Goal: Communication & Community: Answer question/provide support

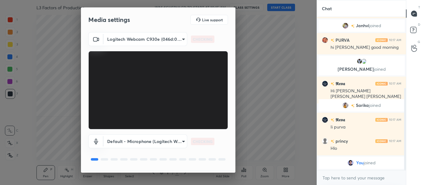
scroll to position [18, 0]
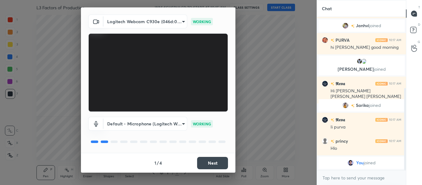
click at [214, 165] on button "Next" at bounding box center [212, 163] width 31 height 12
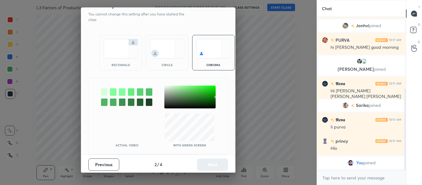
scroll to position [0, 0]
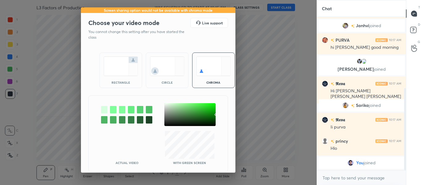
click at [214, 165] on div "Actual Video With green screen" at bounding box center [158, 134] width 140 height 77
click at [129, 73] on img at bounding box center [121, 66] width 35 height 19
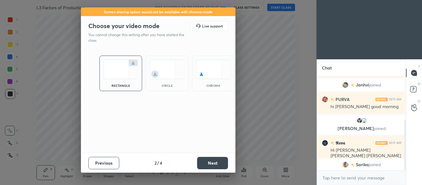
click at [224, 163] on button "Next" at bounding box center [212, 163] width 31 height 12
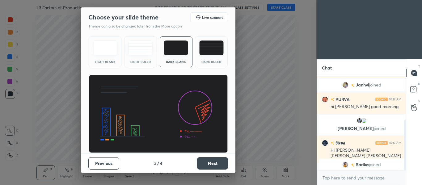
click at [224, 163] on button "Next" at bounding box center [212, 163] width 31 height 12
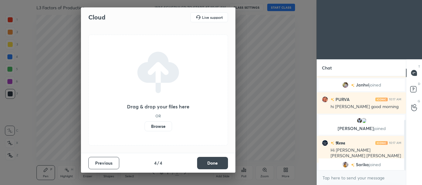
click at [224, 163] on button "Done" at bounding box center [212, 163] width 31 height 12
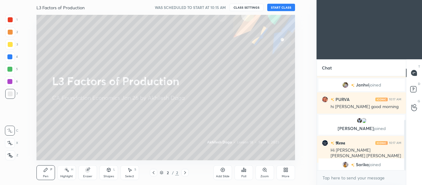
click at [275, 7] on button "START CLASS" at bounding box center [281, 7] width 28 height 7
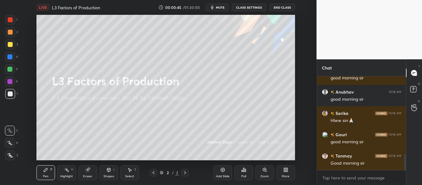
scroll to position [455, 0]
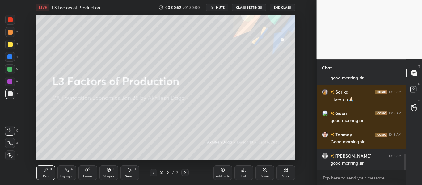
click at [9, 145] on icon at bounding box center [10, 143] width 6 height 4
click at [10, 153] on div at bounding box center [10, 156] width 10 height 10
drag, startPoint x: 9, startPoint y: 24, endPoint x: 12, endPoint y: 37, distance: 13.3
click at [9, 23] on div at bounding box center [10, 20] width 10 height 10
click at [8, 39] on div "2" at bounding box center [11, 33] width 13 height 12
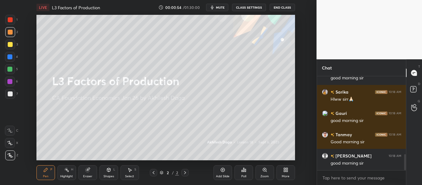
click at [11, 43] on div at bounding box center [10, 44] width 5 height 5
click at [12, 54] on div at bounding box center [10, 57] width 10 height 10
click at [10, 70] on div at bounding box center [9, 69] width 5 height 5
drag, startPoint x: 9, startPoint y: 81, endPoint x: 10, endPoint y: 92, distance: 11.5
click at [9, 81] on div at bounding box center [9, 81] width 5 height 5
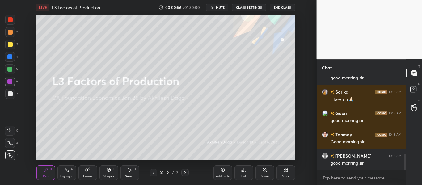
click at [10, 96] on div at bounding box center [10, 94] width 10 height 10
click at [11, 37] on div "2" at bounding box center [11, 33] width 13 height 12
click at [10, 45] on div at bounding box center [10, 44] width 5 height 5
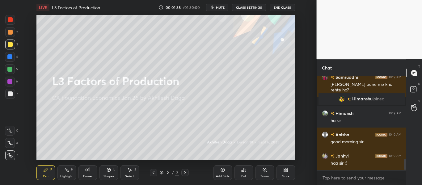
scroll to position [713, 0]
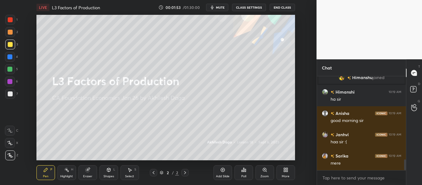
click at [11, 143] on icon at bounding box center [10, 143] width 6 height 4
click at [12, 127] on div at bounding box center [10, 131] width 10 height 10
click at [7, 153] on div at bounding box center [10, 156] width 10 height 10
click at [10, 143] on icon at bounding box center [10, 143] width 6 height 4
click at [11, 133] on div at bounding box center [10, 131] width 10 height 10
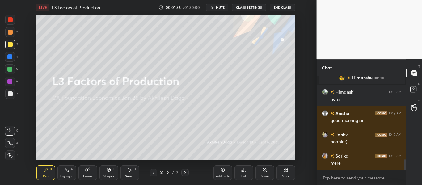
click at [10, 144] on icon at bounding box center [10, 143] width 6 height 4
click at [8, 157] on icon at bounding box center [10, 155] width 6 height 4
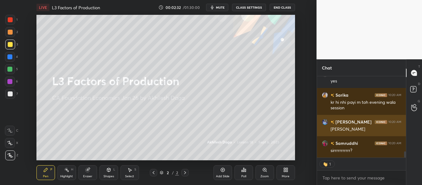
scroll to position [1030, 0]
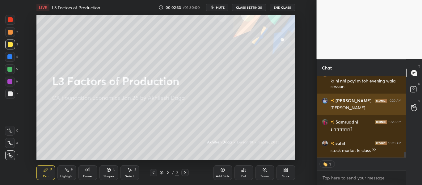
type textarea "x"
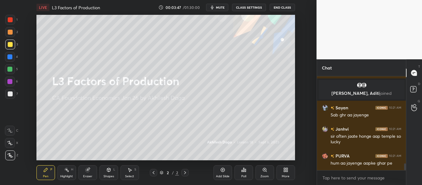
scroll to position [1231, 0]
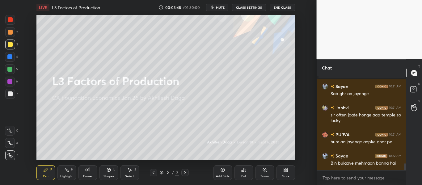
click at [220, 170] on div "Add Slide" at bounding box center [223, 172] width 19 height 15
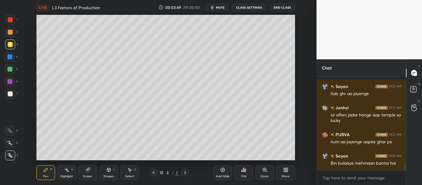
click at [151, 173] on div at bounding box center [153, 172] width 7 height 7
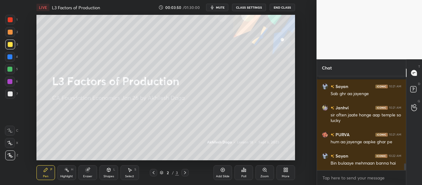
click at [14, 144] on div at bounding box center [10, 143] width 10 height 10
drag, startPoint x: 13, startPoint y: 130, endPoint x: 11, endPoint y: 141, distance: 11.6
click at [13, 130] on div at bounding box center [10, 131] width 10 height 10
click at [10, 147] on div at bounding box center [10, 143] width 10 height 10
click at [9, 158] on div at bounding box center [10, 156] width 10 height 10
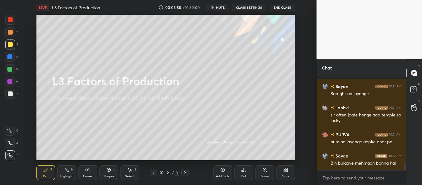
click at [286, 173] on div "More" at bounding box center [286, 172] width 19 height 15
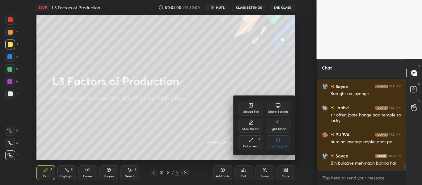
click at [220, 172] on div at bounding box center [211, 92] width 422 height 185
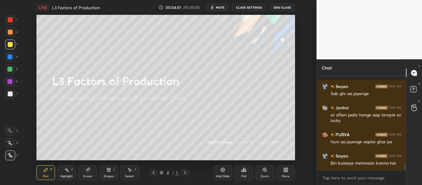
click at [290, 179] on div "More" at bounding box center [286, 172] width 19 height 15
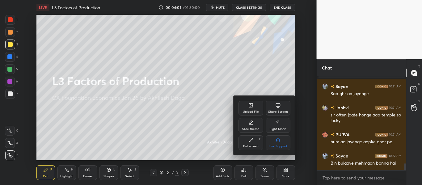
click at [253, 105] on div "Upload File" at bounding box center [251, 108] width 25 height 15
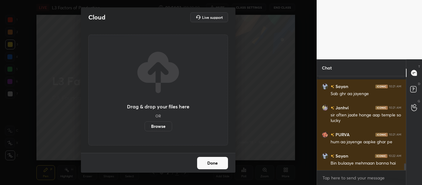
click at [161, 123] on label "Browse" at bounding box center [159, 126] width 28 height 10
click at [145, 123] on input "Browse" at bounding box center [145, 126] width 0 height 10
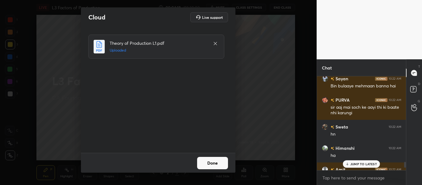
scroll to position [1307, 0]
click at [357, 168] on div "1 NEW MESSAGE" at bounding box center [361, 163] width 37 height 7
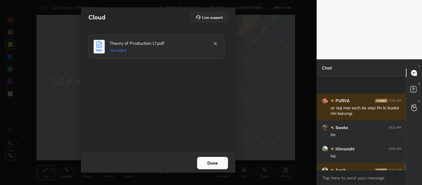
scroll to position [1364, 0]
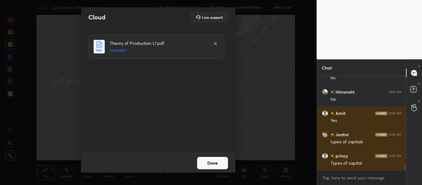
click at [214, 161] on button "Done" at bounding box center [212, 163] width 31 height 12
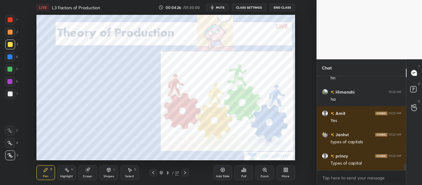
click at [161, 171] on div "3 / 37" at bounding box center [169, 173] width 19 height 6
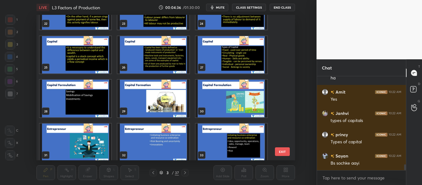
scroll to position [333, 0]
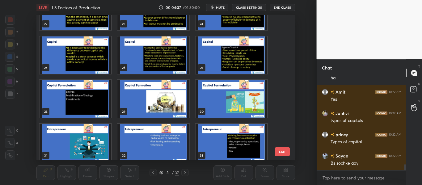
click at [157, 62] on img "grid" at bounding box center [153, 55] width 72 height 38
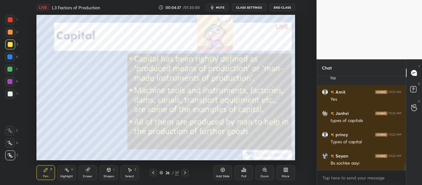
click at [157, 63] on img "grid" at bounding box center [153, 55] width 72 height 38
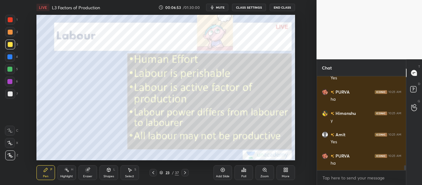
scroll to position [1731, 0]
click at [184, 172] on icon at bounding box center [185, 172] width 5 height 5
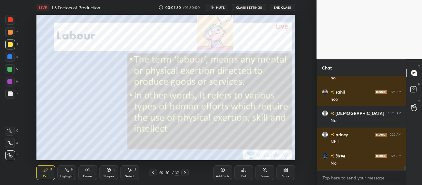
scroll to position [2014, 0]
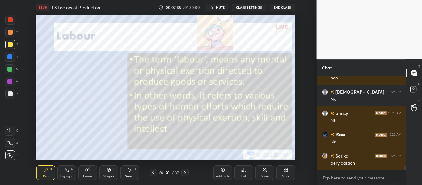
click at [185, 173] on icon at bounding box center [185, 172] width 5 height 5
click at [155, 172] on icon at bounding box center [153, 172] width 5 height 5
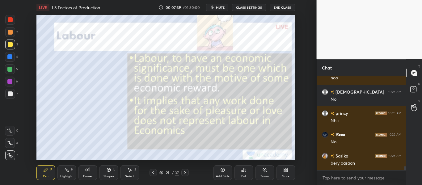
scroll to position [2036, 0]
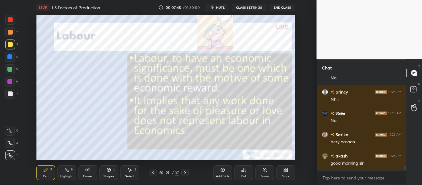
click at [153, 173] on icon at bounding box center [153, 172] width 5 height 5
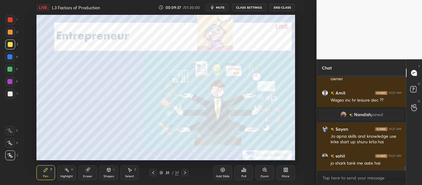
scroll to position [2177, 0]
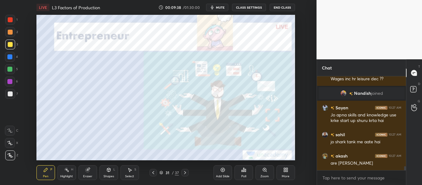
click at [109, 175] on div "Shapes" at bounding box center [109, 176] width 11 height 3
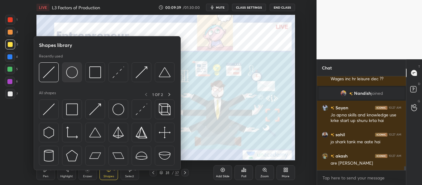
click at [74, 74] on img at bounding box center [72, 72] width 12 height 12
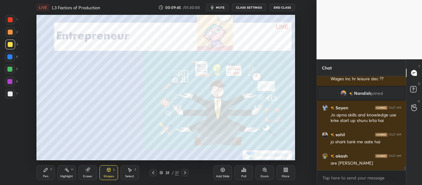
click at [48, 173] on div "Pen P" at bounding box center [45, 172] width 19 height 15
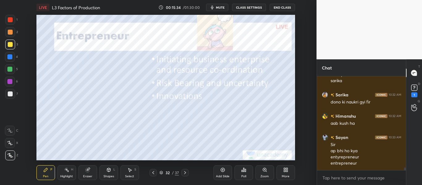
scroll to position [3228, 0]
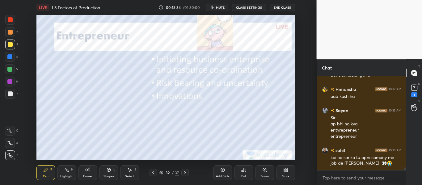
click at [226, 10] on button "mute" at bounding box center [217, 7] width 22 height 7
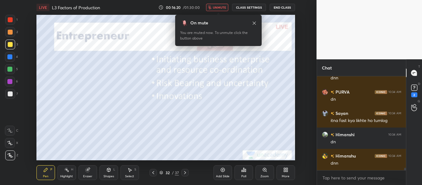
scroll to position [3332, 0]
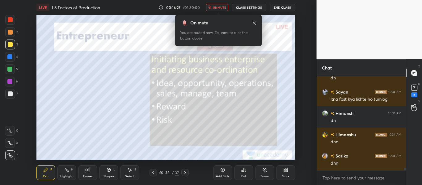
click at [221, 8] on span "unmute" at bounding box center [219, 7] width 13 height 4
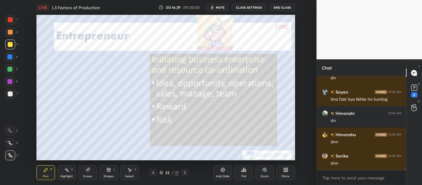
click at [221, 6] on span "mute" at bounding box center [220, 7] width 9 height 4
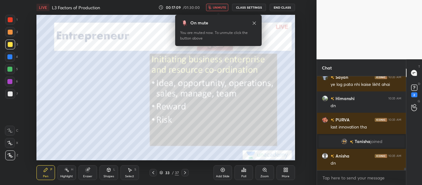
scroll to position [3396, 0]
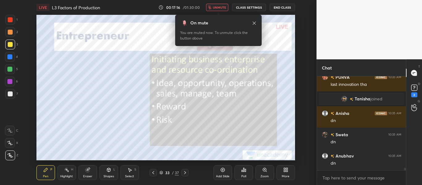
click at [215, 7] on span "unmute" at bounding box center [219, 7] width 13 height 4
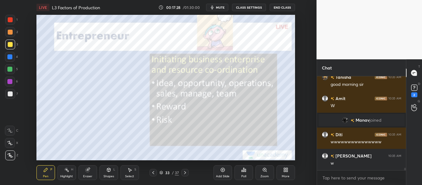
scroll to position [3529, 0]
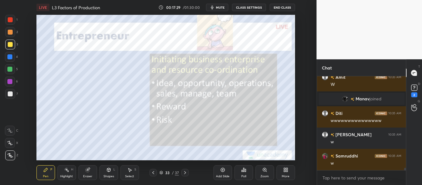
click at [215, 7] on icon "button" at bounding box center [212, 7] width 5 height 5
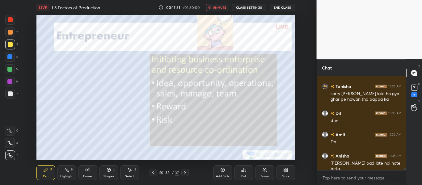
scroll to position [3641, 0]
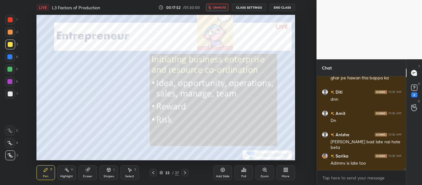
click at [215, 9] on span "unmute" at bounding box center [219, 7] width 13 height 4
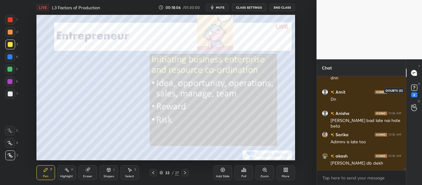
scroll to position [3684, 0]
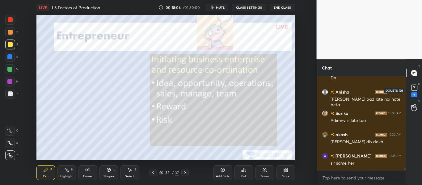
click at [417, 87] on rect at bounding box center [414, 88] width 6 height 6
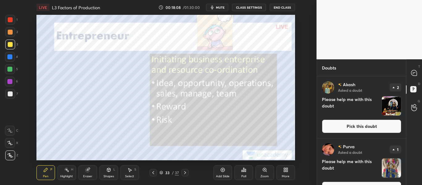
click at [385, 126] on button "Pick this doubt" at bounding box center [361, 127] width 79 height 14
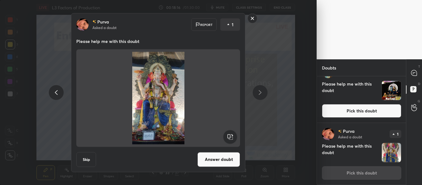
click at [221, 159] on button "Answer doubt" at bounding box center [219, 159] width 43 height 15
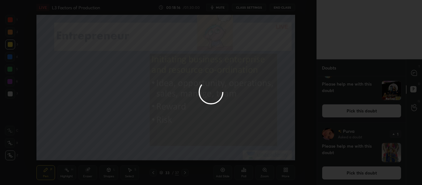
scroll to position [0, 0]
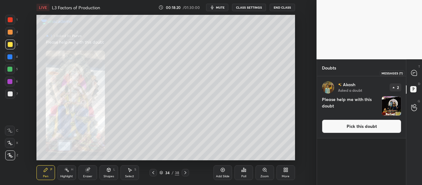
click at [413, 75] on icon at bounding box center [414, 73] width 6 height 6
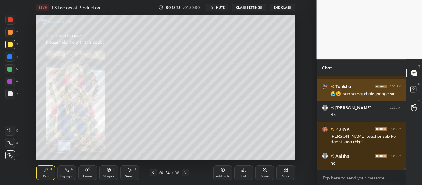
scroll to position [3875, 0]
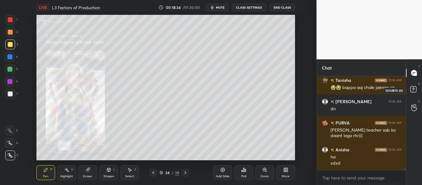
click at [413, 91] on rect at bounding box center [414, 90] width 6 height 6
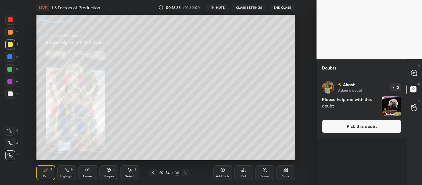
click at [378, 130] on button "Pick this doubt" at bounding box center [361, 127] width 79 height 14
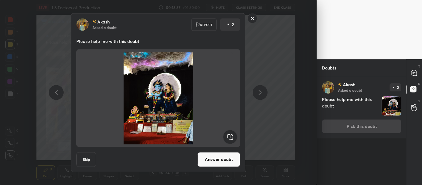
click at [237, 161] on button "Answer doubt" at bounding box center [219, 159] width 43 height 15
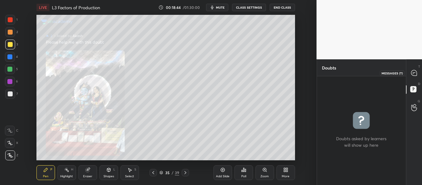
click at [409, 69] on div at bounding box center [414, 72] width 12 height 11
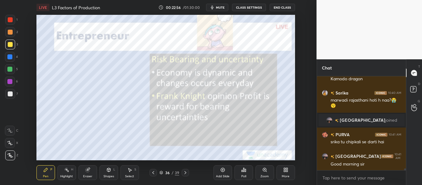
scroll to position [4727, 0]
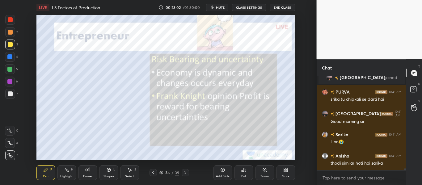
click at [179, 174] on div "39" at bounding box center [177, 173] width 4 height 6
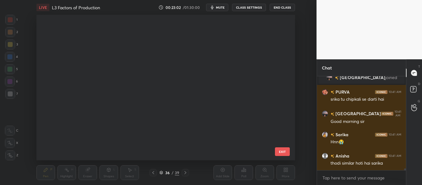
scroll to position [144, 256]
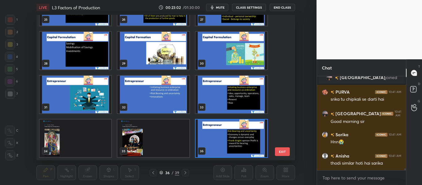
click at [184, 174] on div at bounding box center [185, 172] width 7 height 7
click at [206, 143] on img "grid" at bounding box center [231, 139] width 72 height 38
click at [209, 143] on img "grid" at bounding box center [231, 139] width 72 height 38
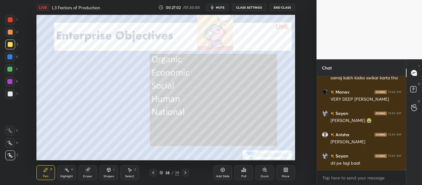
scroll to position [5526, 0]
drag, startPoint x: 7, startPoint y: 19, endPoint x: 6, endPoint y: 26, distance: 7.5
click at [7, 19] on div at bounding box center [10, 20] width 10 height 10
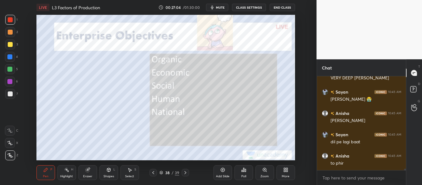
click at [9, 95] on div at bounding box center [10, 94] width 5 height 5
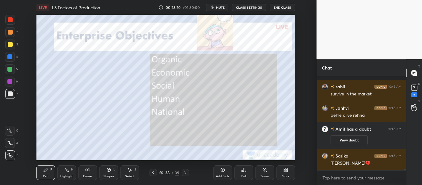
scroll to position [5502, 0]
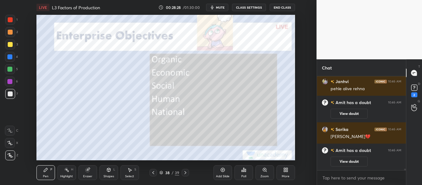
click at [10, 45] on div at bounding box center [10, 44] width 5 height 5
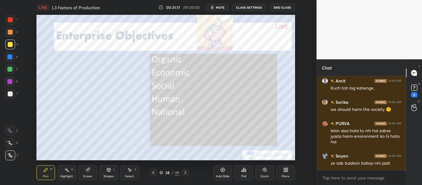
scroll to position [6174, 0]
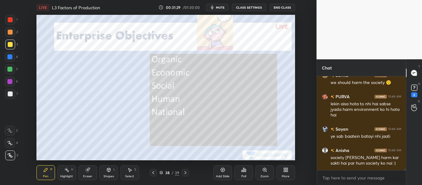
click at [224, 169] on div "Add Slide" at bounding box center [223, 172] width 19 height 15
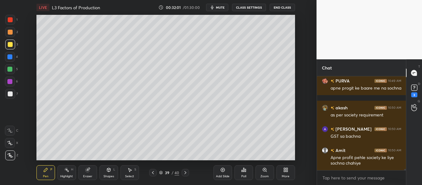
scroll to position [6372, 0]
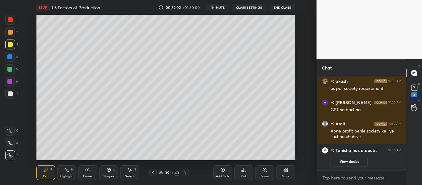
click at [86, 174] on div "Eraser" at bounding box center [88, 172] width 19 height 15
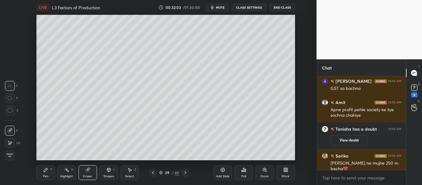
scroll to position [6115, 0]
click at [106, 173] on div "Shapes L" at bounding box center [109, 172] width 19 height 15
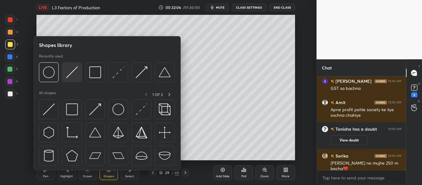
click at [72, 79] on div at bounding box center [72, 72] width 20 height 20
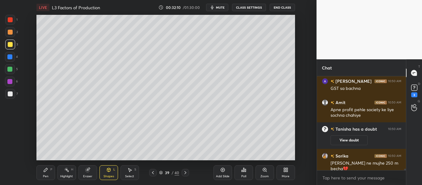
click at [45, 176] on div "Pen" at bounding box center [46, 176] width 6 height 3
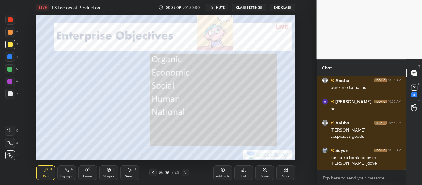
scroll to position [7314, 0]
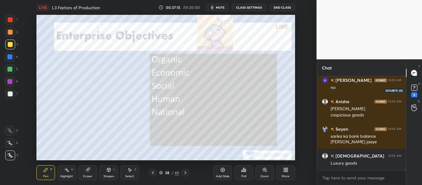
click at [415, 91] on rect at bounding box center [414, 88] width 6 height 6
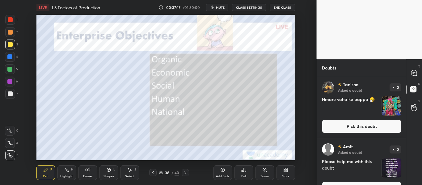
click at [416, 67] on div "T Messages (T)" at bounding box center [415, 72] width 16 height 17
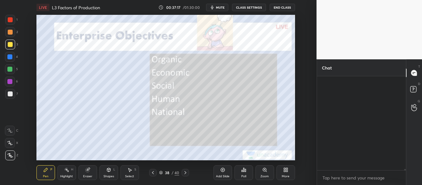
scroll to position [92, 87]
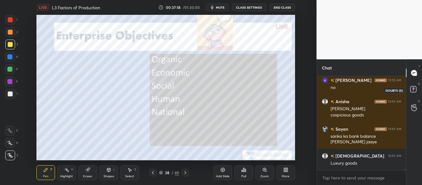
click at [417, 86] on icon at bounding box center [414, 90] width 11 height 11
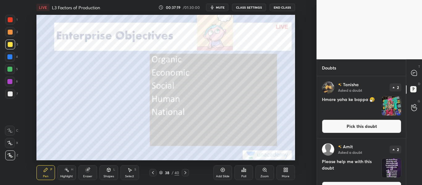
scroll to position [64, 0]
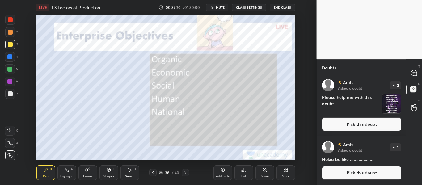
click at [365, 134] on div "Amit Asked a doubt 2 Please help me with this doubt Pick this doubt" at bounding box center [361, 105] width 89 height 62
click at [367, 127] on button "Pick this doubt" at bounding box center [361, 124] width 79 height 14
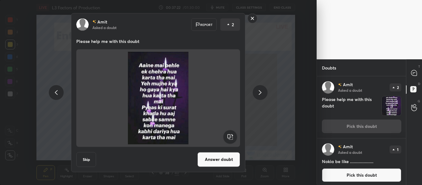
click at [278, 141] on div "Amit Asked a doubt Report 2 Please help me with this doubt Skip Answer doubt" at bounding box center [158, 92] width 317 height 185
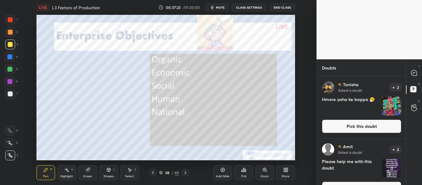
scroll to position [64, 0]
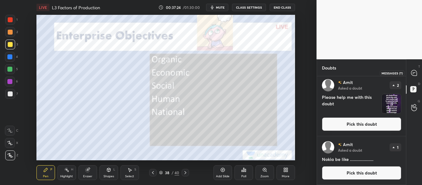
click at [416, 72] on icon at bounding box center [414, 73] width 6 height 6
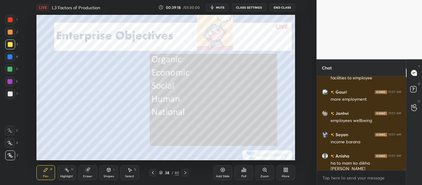
scroll to position [8010, 0]
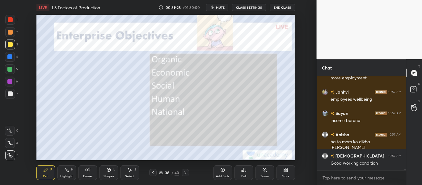
click at [221, 175] on div "Add Slide" at bounding box center [223, 176] width 14 height 3
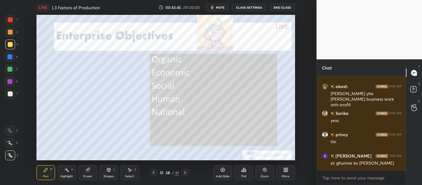
scroll to position [8888, 0]
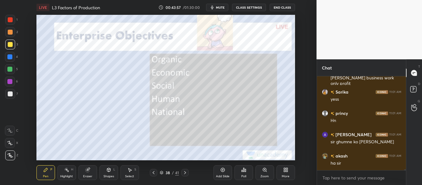
click at [185, 172] on icon at bounding box center [185, 172] width 5 height 5
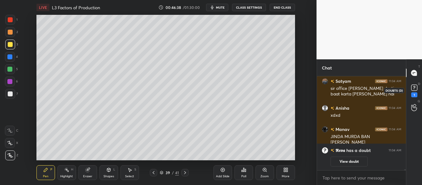
scroll to position [8629, 0]
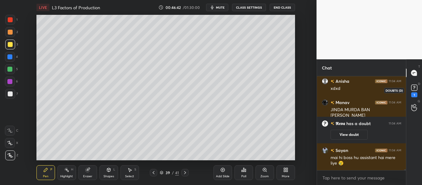
click at [416, 88] on icon at bounding box center [414, 87] width 9 height 9
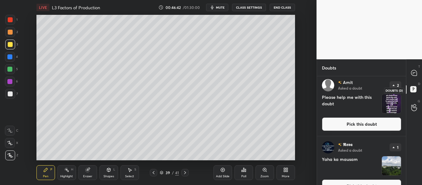
scroll to position [0, 0]
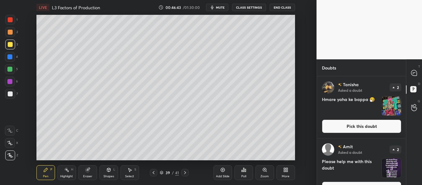
click at [364, 127] on button "Pick this doubt" at bounding box center [361, 127] width 79 height 14
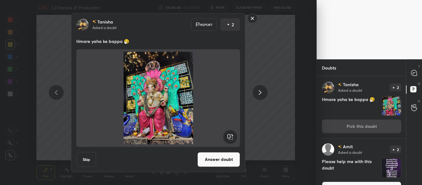
click at [227, 154] on button "Answer doubt" at bounding box center [219, 159] width 43 height 15
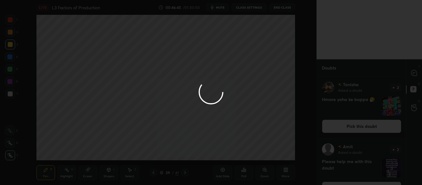
click at [412, 76] on div at bounding box center [211, 92] width 422 height 185
click at [414, 73] on div at bounding box center [211, 92] width 422 height 185
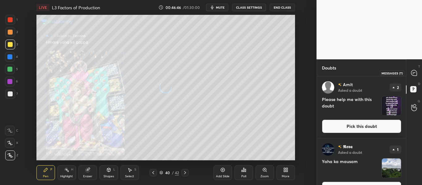
click at [413, 73] on icon at bounding box center [414, 73] width 6 height 6
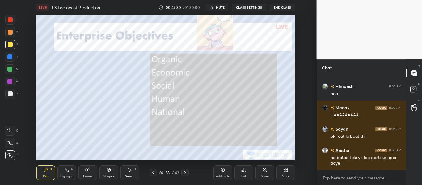
scroll to position [9043, 0]
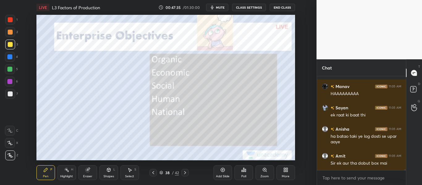
click at [413, 96] on div "D Doubts (D)" at bounding box center [415, 90] width 16 height 17
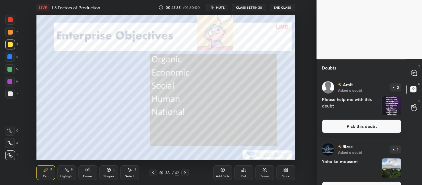
click at [383, 123] on button "Pick this doubt" at bounding box center [361, 127] width 79 height 14
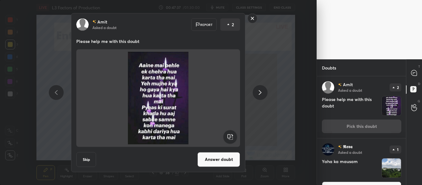
click at [231, 156] on button "Answer doubt" at bounding box center [219, 159] width 43 height 15
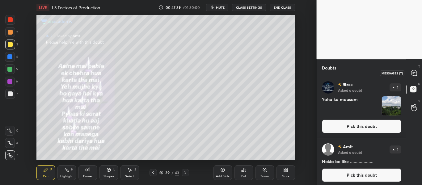
drag, startPoint x: 416, startPoint y: 71, endPoint x: 416, endPoint y: 77, distance: 5.6
click at [416, 72] on icon at bounding box center [414, 73] width 6 height 6
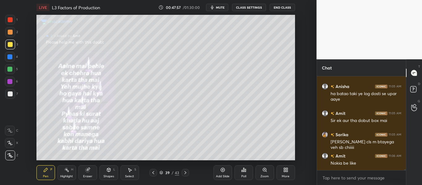
scroll to position [9097, 0]
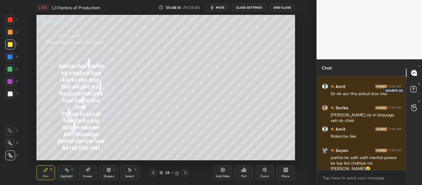
click at [414, 90] on rect at bounding box center [414, 90] width 6 height 6
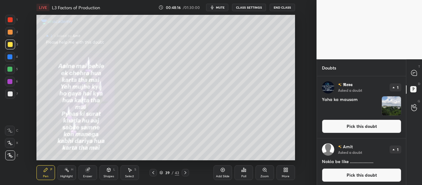
click at [367, 176] on button "Pick this doubt" at bounding box center [361, 175] width 79 height 14
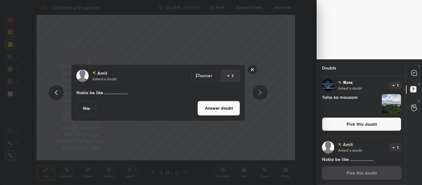
click at [370, 129] on button "Pick this doubt" at bounding box center [361, 124] width 79 height 14
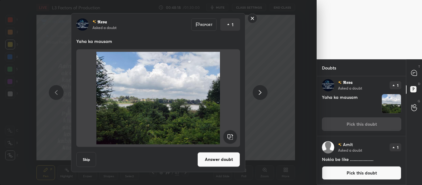
scroll to position [0, 0]
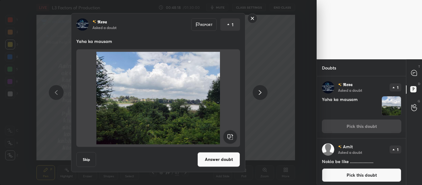
click at [227, 162] on button "Answer doubt" at bounding box center [219, 159] width 43 height 15
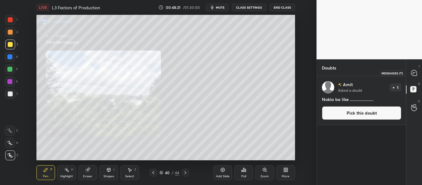
click at [414, 74] on icon at bounding box center [414, 73] width 6 height 6
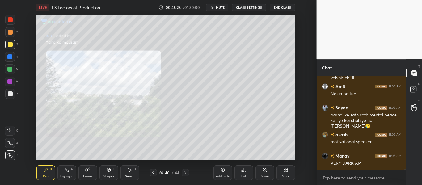
scroll to position [9134, 0]
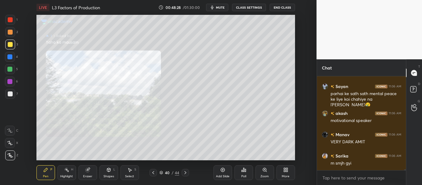
click at [154, 175] on div at bounding box center [153, 172] width 7 height 7
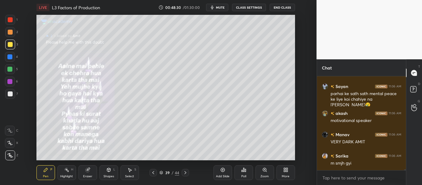
click at [185, 173] on icon at bounding box center [185, 172] width 5 height 5
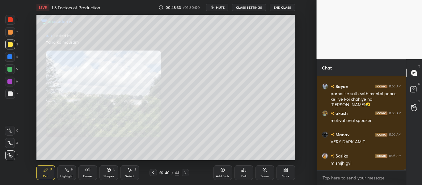
click at [263, 174] on div "Zoom" at bounding box center [265, 172] width 19 height 15
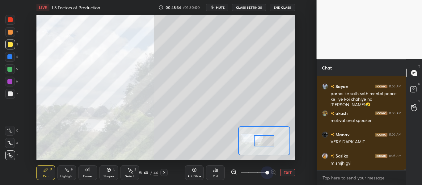
click at [264, 173] on span at bounding box center [254, 172] width 26 height 9
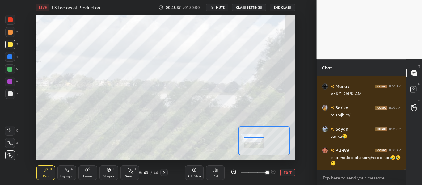
drag, startPoint x: 260, startPoint y: 137, endPoint x: 249, endPoint y: 139, distance: 11.9
click at [249, 139] on div at bounding box center [254, 142] width 20 height 11
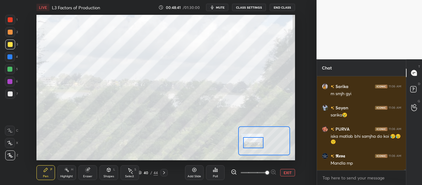
scroll to position [9225, 0]
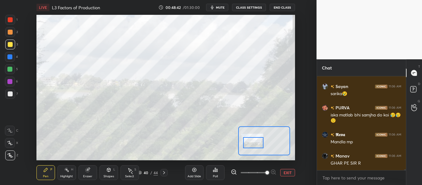
click at [132, 173] on icon at bounding box center [132, 172] width 2 height 3
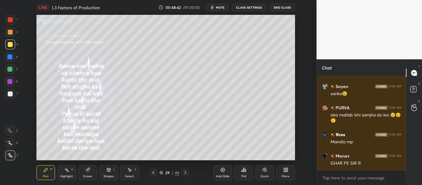
scroll to position [9247, 0]
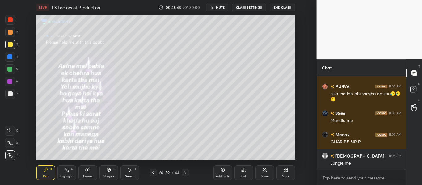
click at [134, 171] on div "S" at bounding box center [135, 169] width 2 height 3
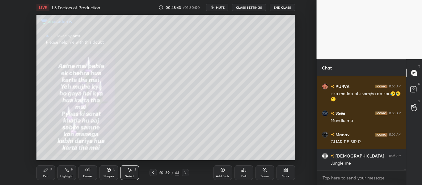
scroll to position [9268, 0]
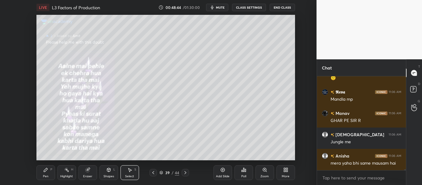
click at [156, 171] on icon at bounding box center [153, 172] width 5 height 5
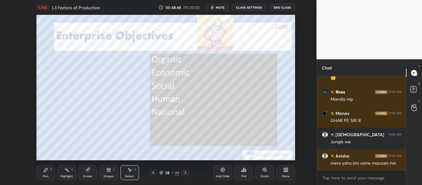
scroll to position [9289, 0]
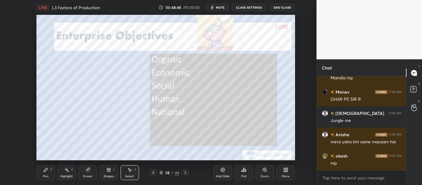
click at [43, 168] on div "Pen P" at bounding box center [45, 172] width 19 height 15
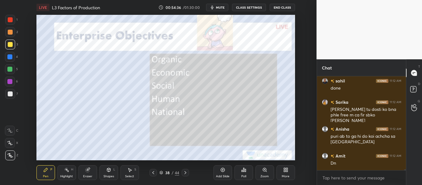
scroll to position [11211, 0]
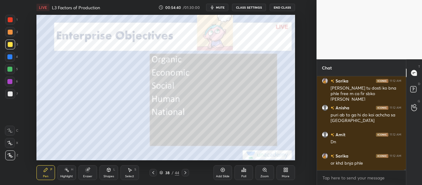
click at [222, 165] on div "Add Slide" at bounding box center [223, 172] width 19 height 15
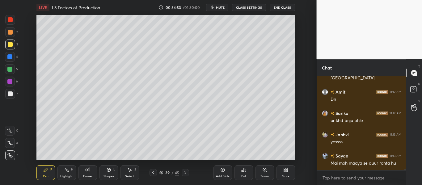
scroll to position [11275, 0]
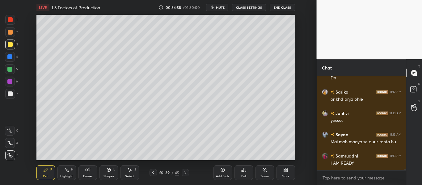
click at [42, 170] on div "Pen P" at bounding box center [45, 172] width 19 height 15
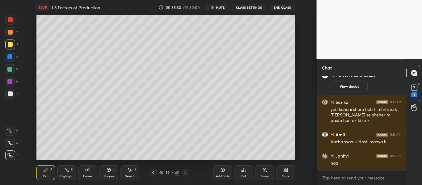
scroll to position [10529, 0]
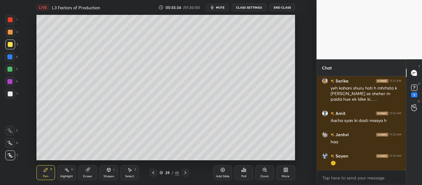
click at [107, 175] on div "Shapes" at bounding box center [109, 176] width 11 height 3
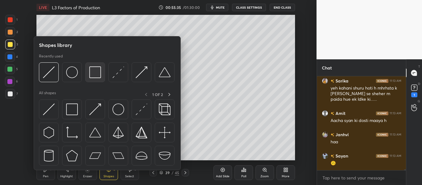
click at [93, 70] on img at bounding box center [95, 72] width 12 height 12
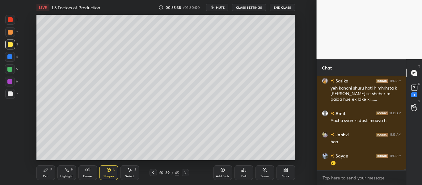
click at [49, 173] on div "Pen P" at bounding box center [45, 172] width 19 height 15
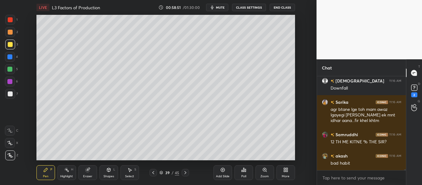
scroll to position [10966, 0]
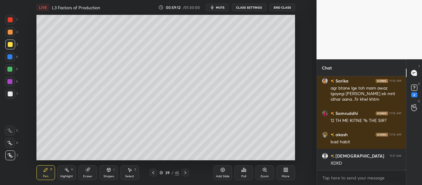
drag, startPoint x: 224, startPoint y: 170, endPoint x: 224, endPoint y: 164, distance: 6.5
click at [224, 171] on icon at bounding box center [222, 170] width 5 height 5
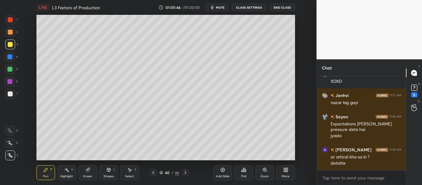
scroll to position [11069, 0]
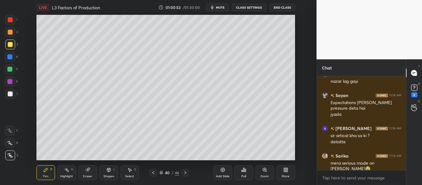
click at [111, 169] on div "Shapes L" at bounding box center [109, 172] width 19 height 15
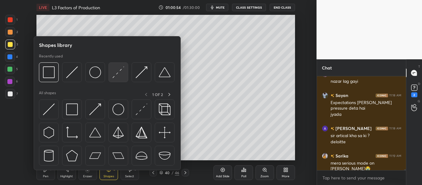
click at [122, 69] on img at bounding box center [119, 72] width 12 height 12
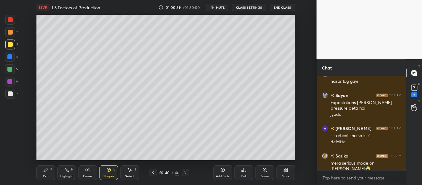
click at [47, 177] on div "Pen" at bounding box center [46, 176] width 6 height 3
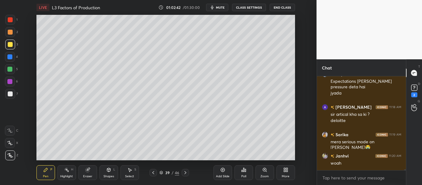
scroll to position [11112, 0]
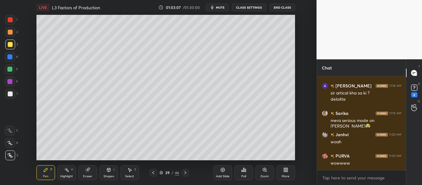
click at [185, 171] on icon at bounding box center [185, 172] width 5 height 5
click at [88, 178] on div "Eraser" at bounding box center [87, 176] width 9 height 3
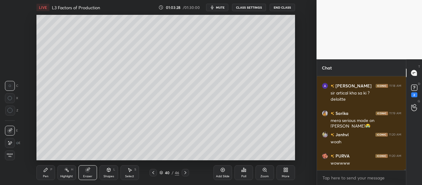
click at [11, 144] on icon at bounding box center [9, 143] width 5 height 5
click at [44, 172] on icon at bounding box center [46, 170] width 4 height 4
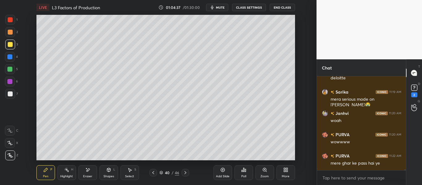
scroll to position [11155, 0]
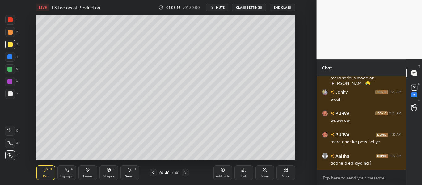
click at [222, 171] on icon at bounding box center [222, 170] width 5 height 5
click at [109, 171] on icon at bounding box center [108, 170] width 3 height 4
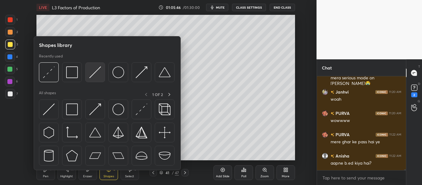
click at [96, 77] on img at bounding box center [95, 72] width 12 height 12
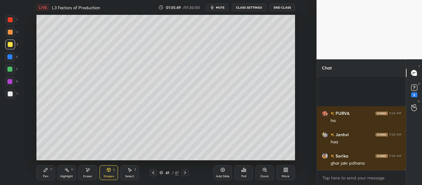
scroll to position [13, 0]
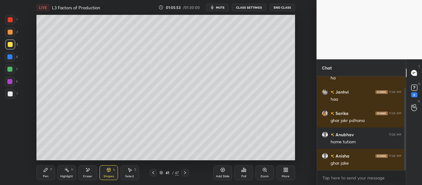
click at [47, 173] on div "Pen P" at bounding box center [45, 172] width 19 height 15
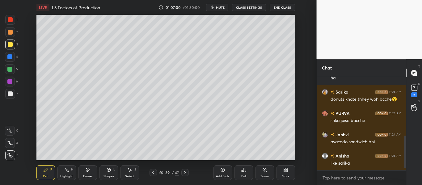
scroll to position [183, 0]
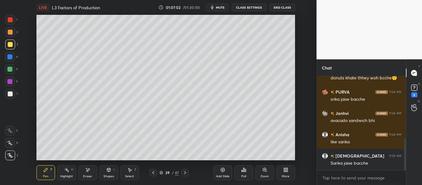
click at [185, 173] on icon at bounding box center [185, 172] width 5 height 5
click at [185, 174] on icon at bounding box center [185, 172] width 5 height 5
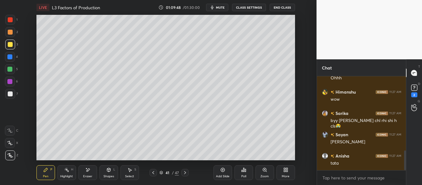
scroll to position [375, 0]
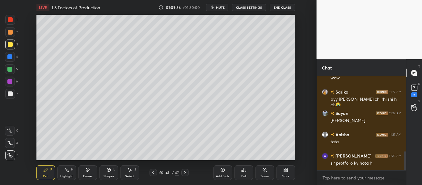
click at [228, 170] on div "Add Slide" at bounding box center [223, 172] width 19 height 15
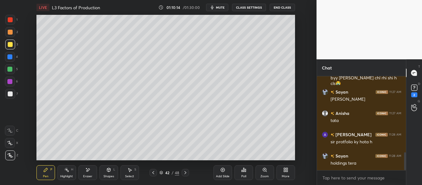
scroll to position [418, 0]
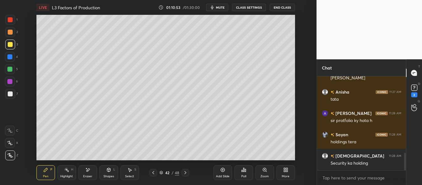
click at [107, 176] on div "Shapes" at bounding box center [109, 176] width 11 height 3
click at [90, 177] on div "Eraser" at bounding box center [87, 176] width 9 height 3
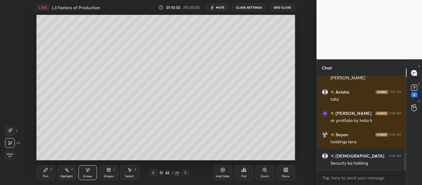
click at [10, 156] on span "Erase all" at bounding box center [9, 155] width 9 height 4
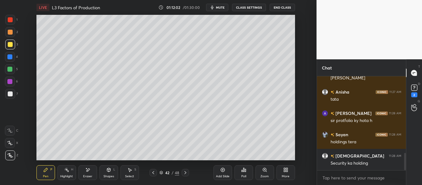
scroll to position [439, 0]
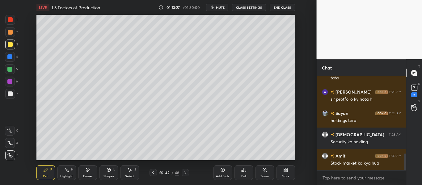
click at [219, 170] on div "Add Slide" at bounding box center [223, 172] width 19 height 15
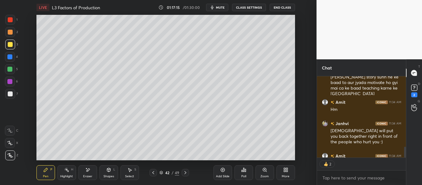
scroll to position [645, 0]
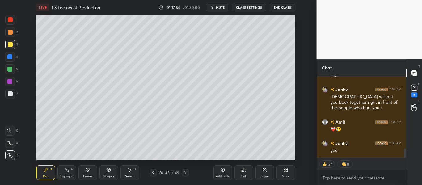
click at [221, 172] on icon at bounding box center [222, 170] width 5 height 5
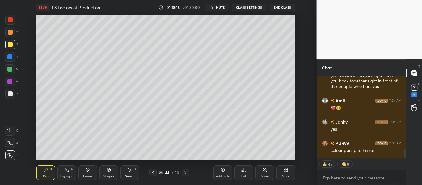
click at [90, 177] on div "Eraser" at bounding box center [87, 176] width 9 height 3
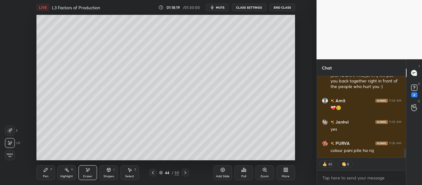
click at [11, 155] on span "Erase all" at bounding box center [9, 155] width 9 height 4
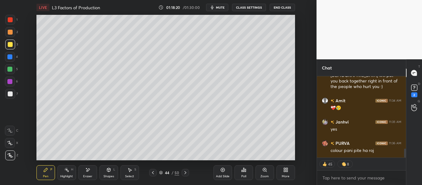
click at [46, 168] on icon at bounding box center [46, 170] width 4 height 4
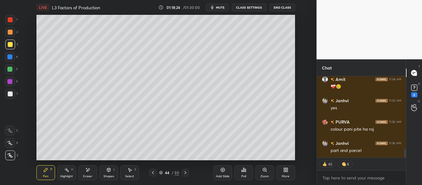
click at [155, 173] on icon at bounding box center [153, 172] width 5 height 5
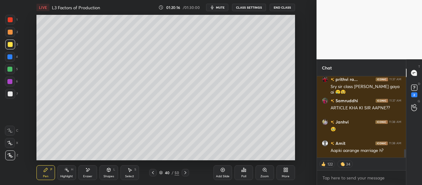
scroll to position [724, 0]
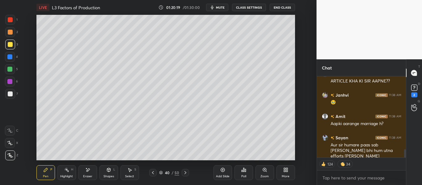
click at [113, 175] on div "Shapes L" at bounding box center [109, 172] width 19 height 15
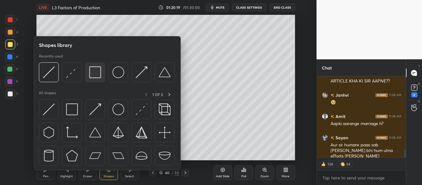
click at [100, 74] on img at bounding box center [95, 72] width 12 height 12
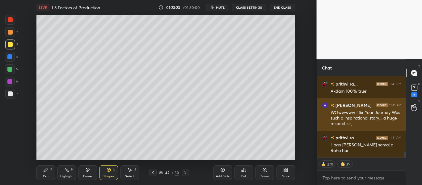
scroll to position [1030, 0]
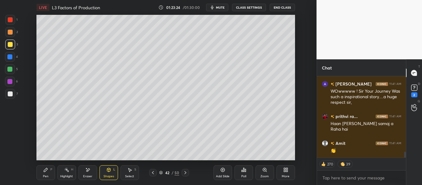
click at [152, 175] on icon at bounding box center [153, 172] width 5 height 5
click at [154, 174] on icon at bounding box center [153, 172] width 5 height 5
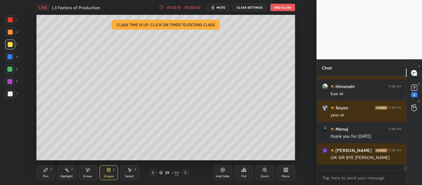
scroll to position [2137, 0]
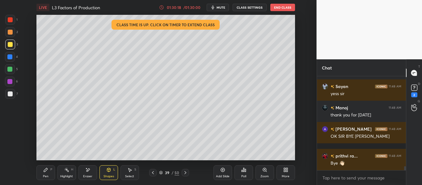
click at [279, 9] on button "End Class" at bounding box center [283, 7] width 25 height 7
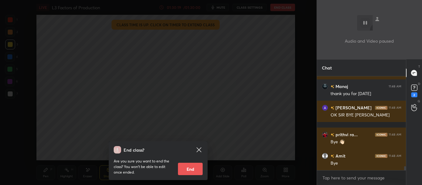
scroll to position [2179, 0]
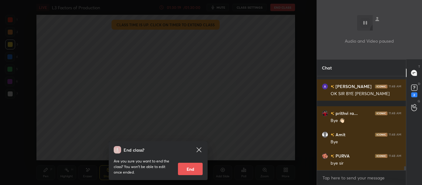
click at [189, 165] on button "End" at bounding box center [190, 169] width 25 height 12
type textarea "x"
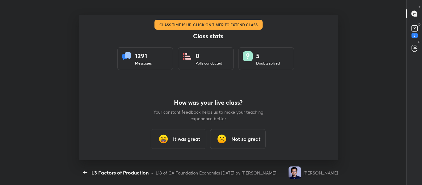
scroll to position [0, 0]
click at [173, 147] on div "It was great" at bounding box center [179, 139] width 56 height 20
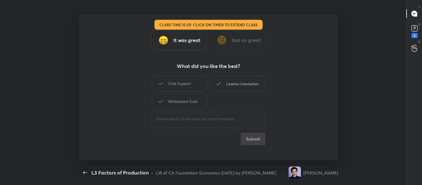
click at [242, 81] on div "Learner Interaction" at bounding box center [238, 83] width 56 height 15
click at [255, 137] on button "Submit" at bounding box center [253, 139] width 25 height 12
